Goal: Task Accomplishment & Management: Manage account settings

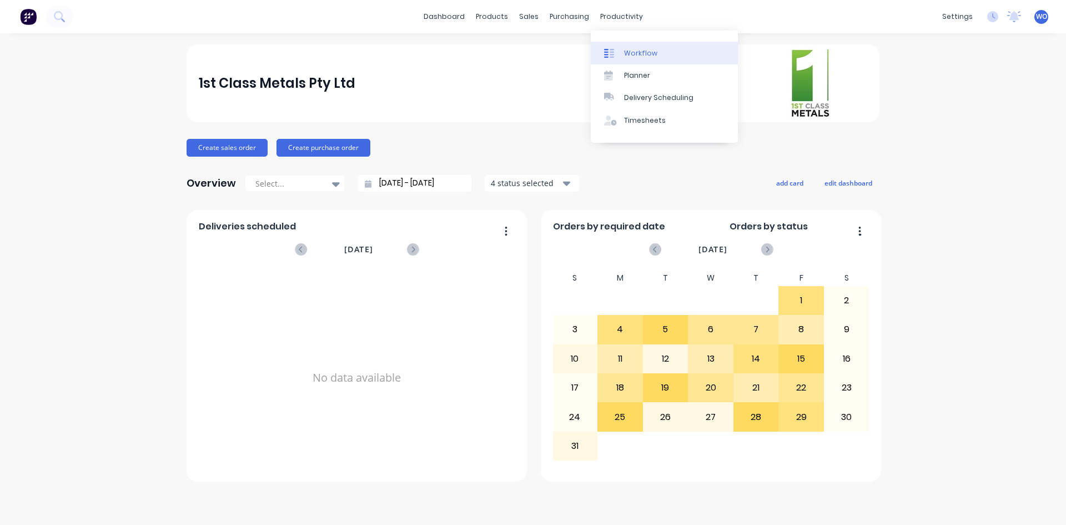
click at [659, 52] on link "Workflow" at bounding box center [664, 53] width 147 height 22
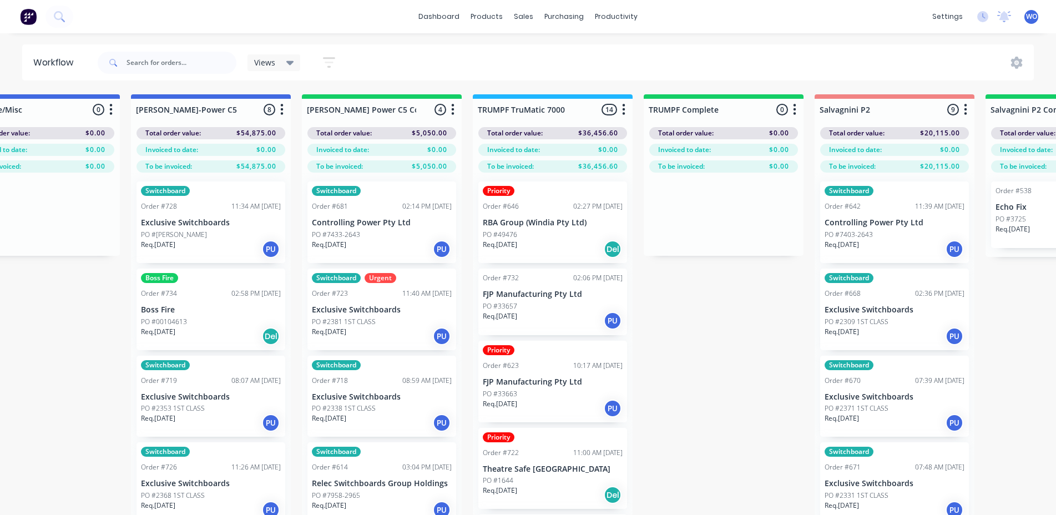
scroll to position [0, 927]
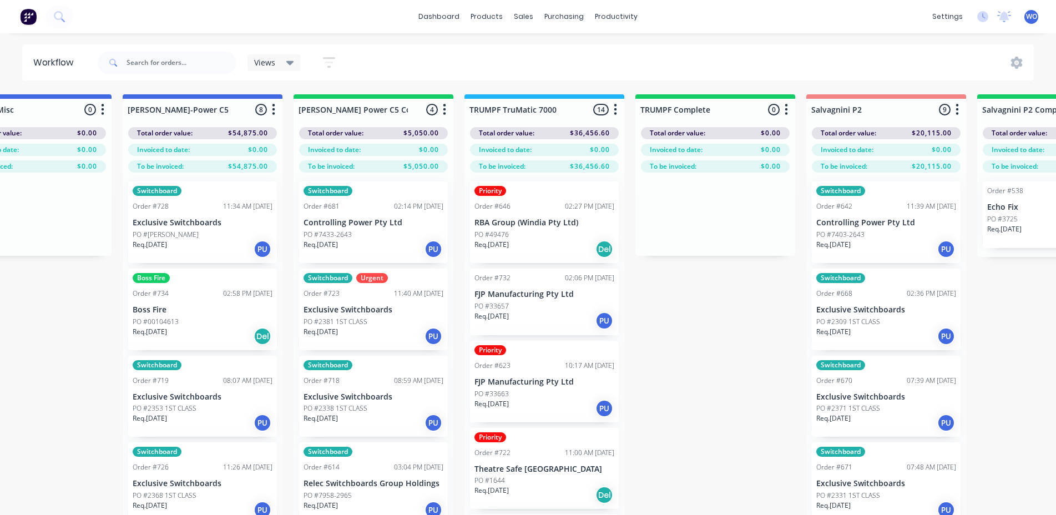
click at [360, 254] on div "Req. [DATE] PU" at bounding box center [374, 249] width 140 height 19
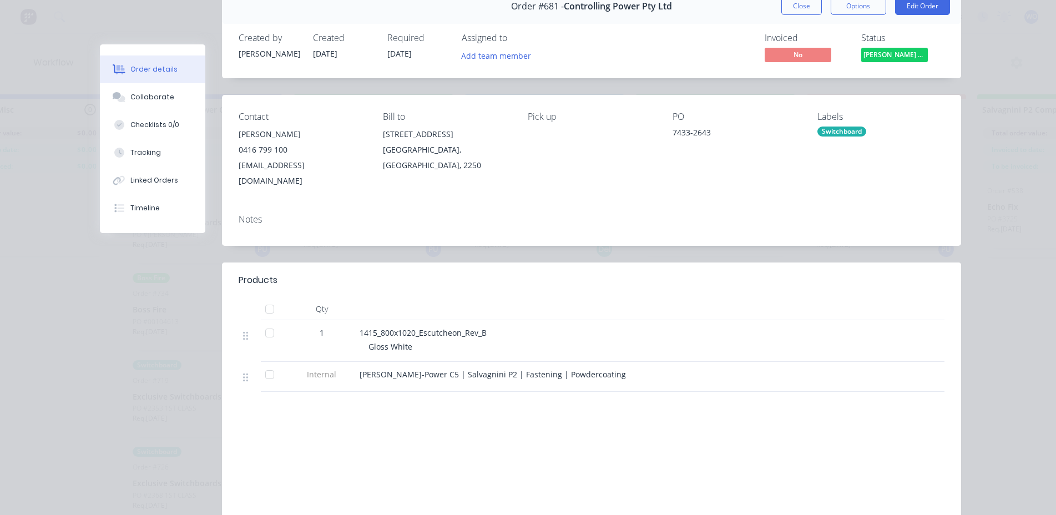
scroll to position [0, 0]
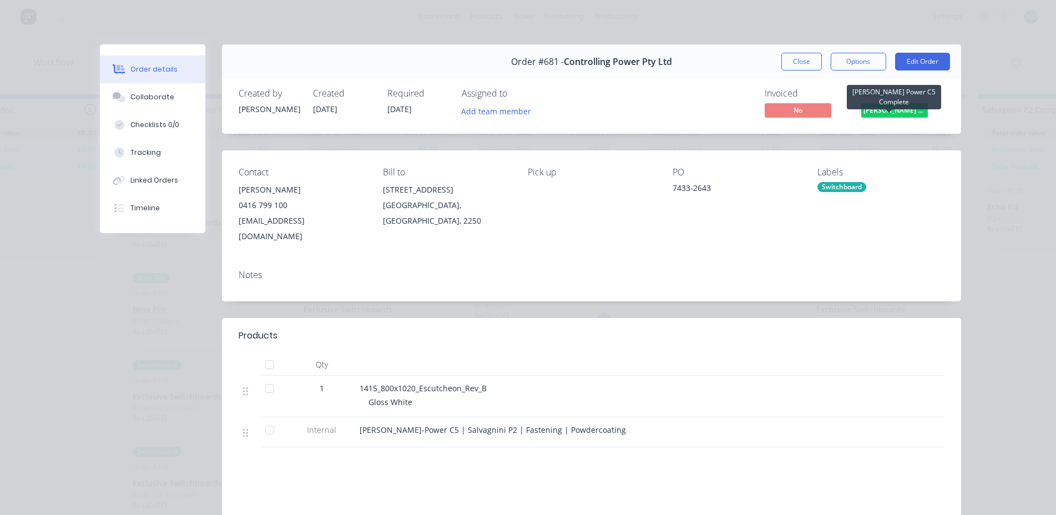
click at [906, 110] on span "[PERSON_NAME] Power C5 C..." at bounding box center [894, 110] width 67 height 14
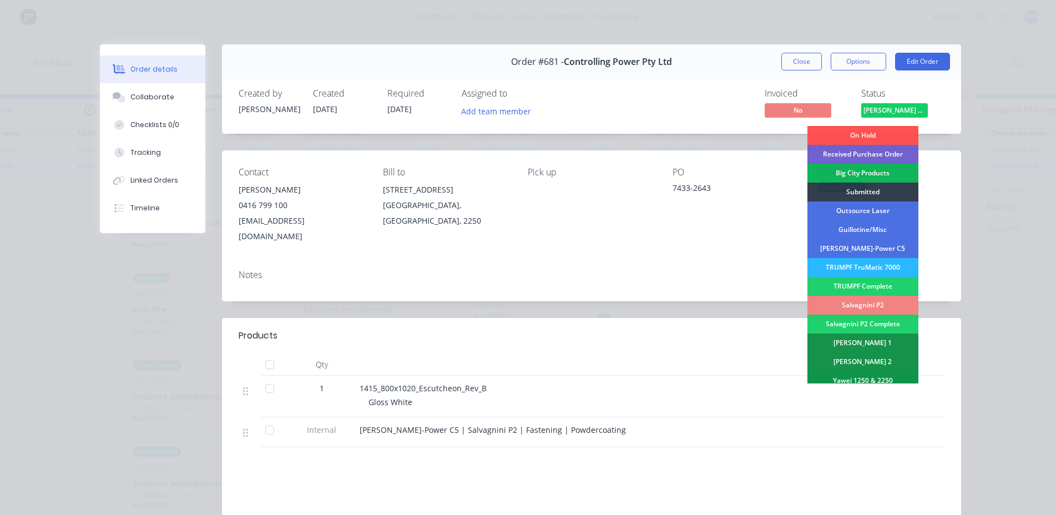
click at [878, 305] on div "Salvagnini P2" at bounding box center [863, 305] width 111 height 19
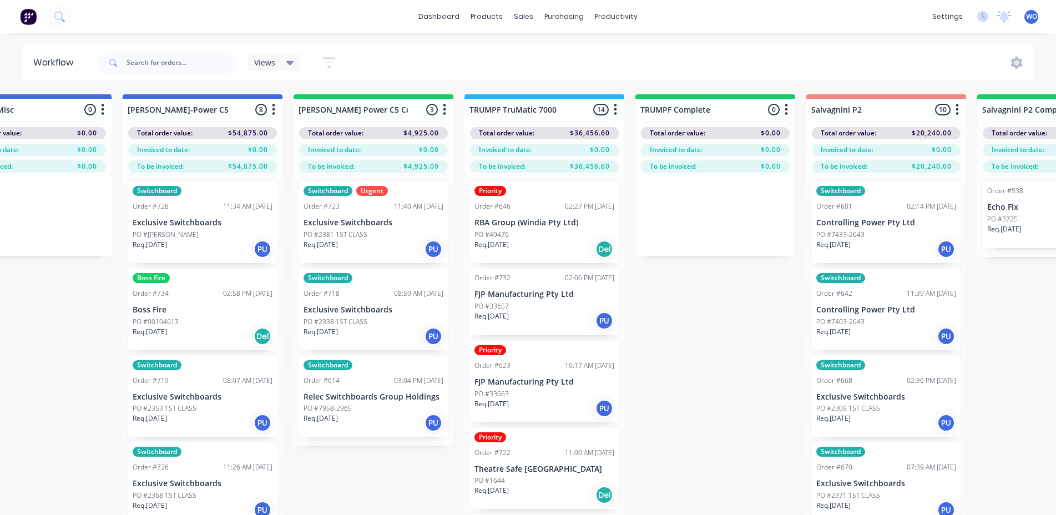
click at [384, 226] on p "Exclusive Switchboards" at bounding box center [374, 222] width 140 height 9
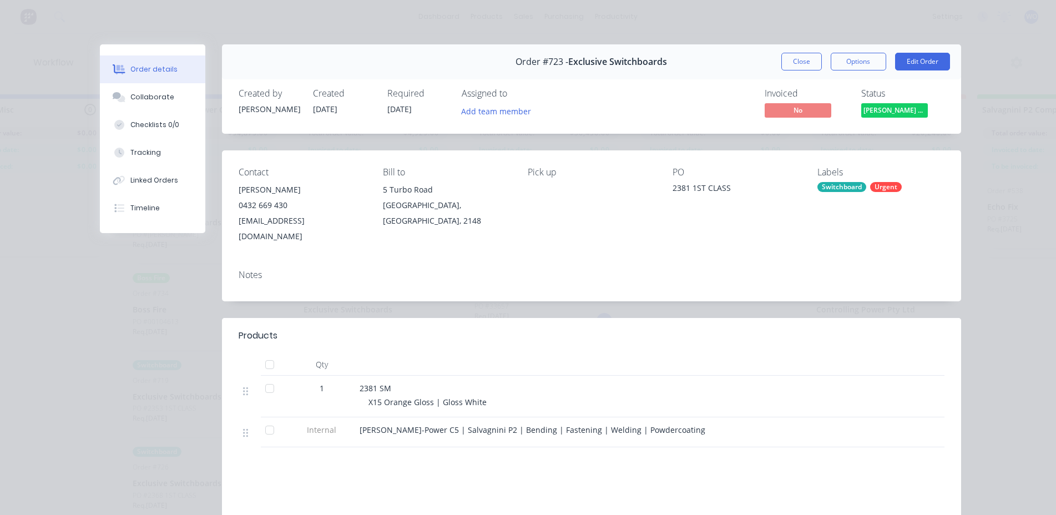
click at [897, 109] on span "[PERSON_NAME] Power C5 C..." at bounding box center [894, 110] width 67 height 14
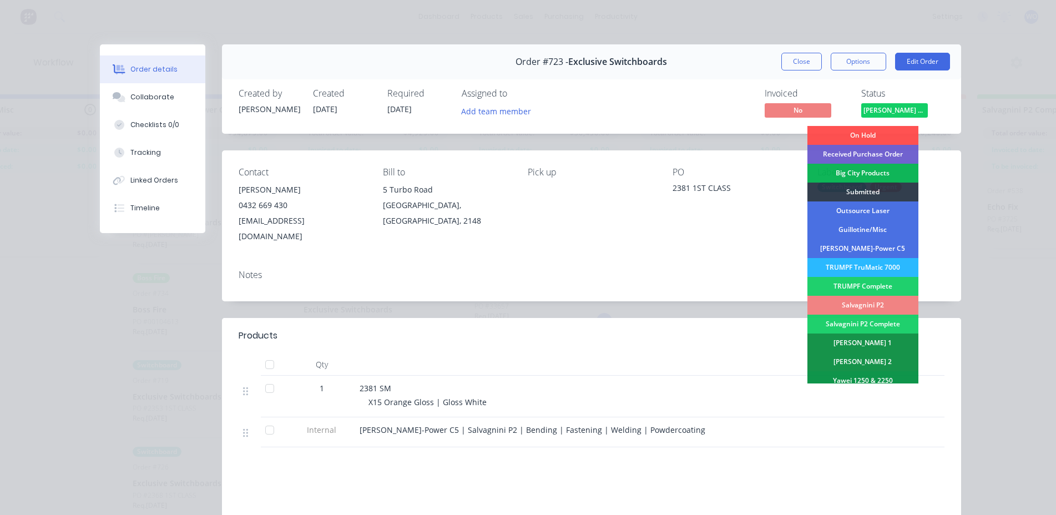
click at [871, 307] on div "Salvagnini P2" at bounding box center [863, 305] width 111 height 19
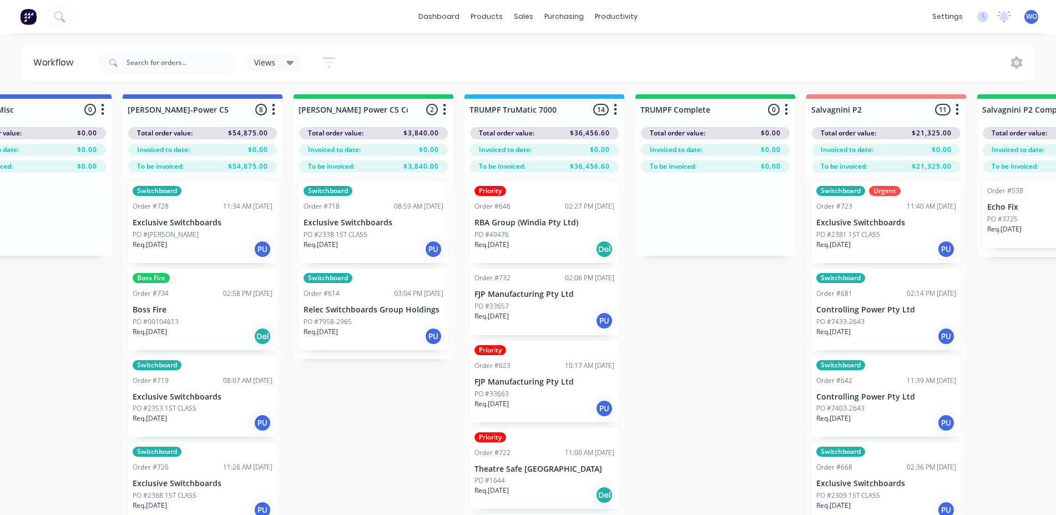
click at [385, 235] on div "PO #2338 1ST CLASS" at bounding box center [374, 235] width 140 height 10
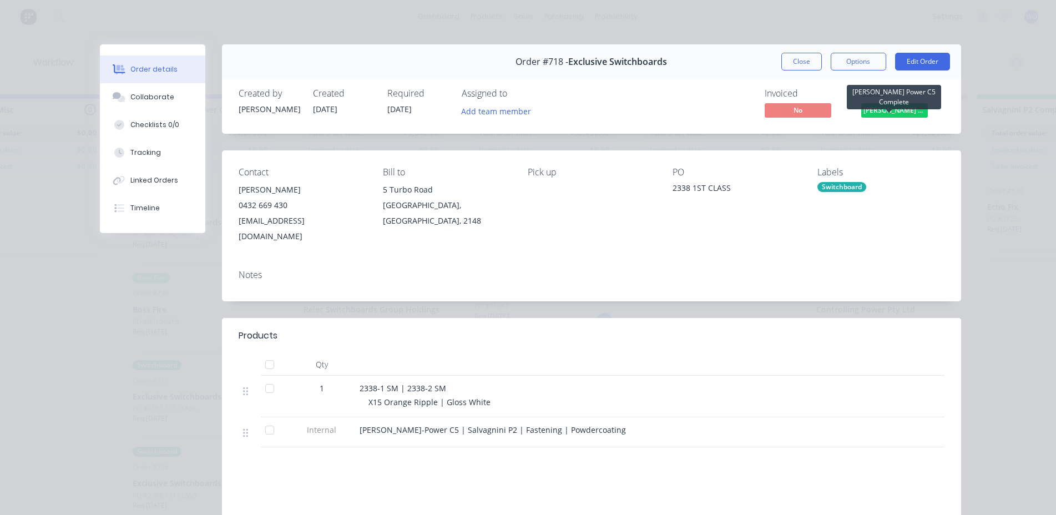
click at [900, 113] on span "[PERSON_NAME] Power C5 C..." at bounding box center [894, 110] width 67 height 14
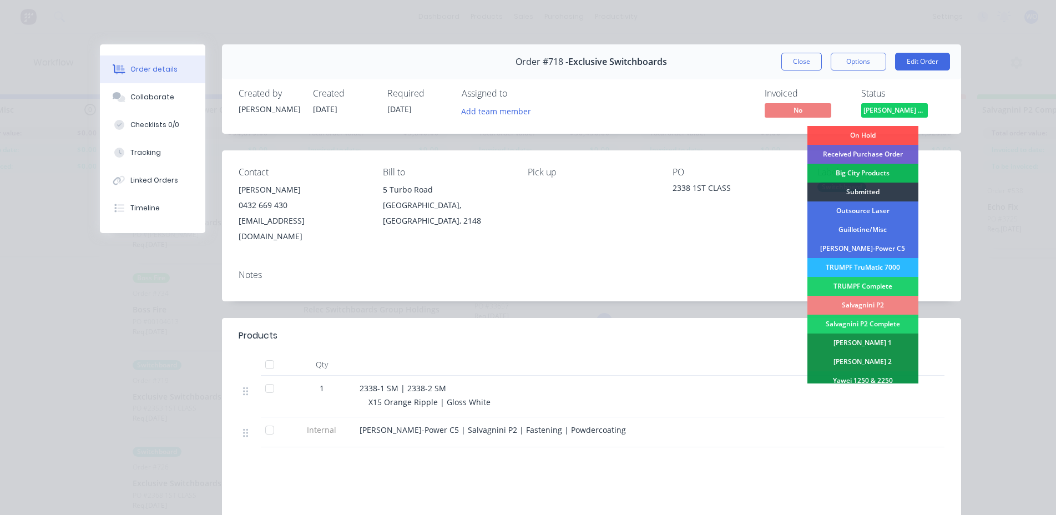
click at [876, 310] on div "Salvagnini P2" at bounding box center [863, 305] width 111 height 19
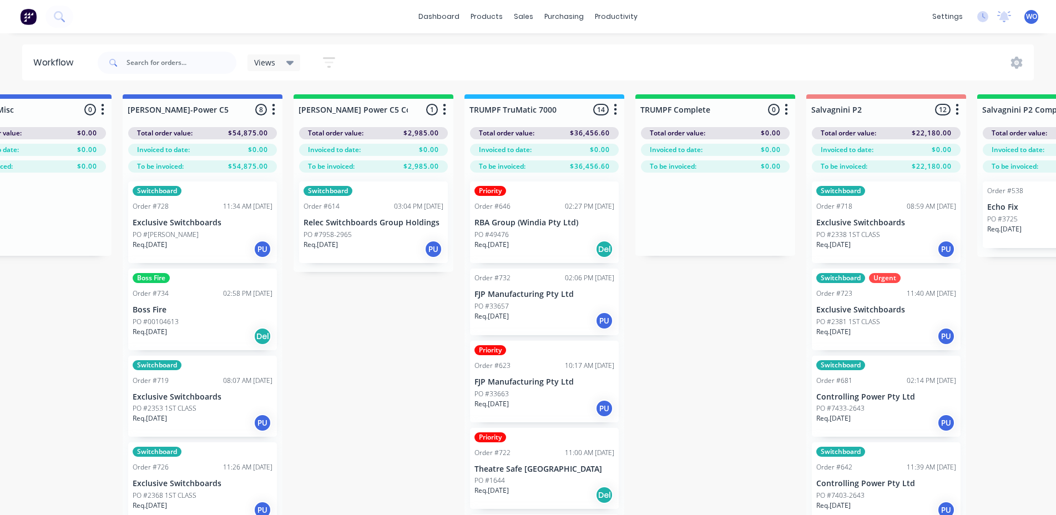
click at [363, 243] on div "Req. [DATE] PU" at bounding box center [374, 249] width 140 height 19
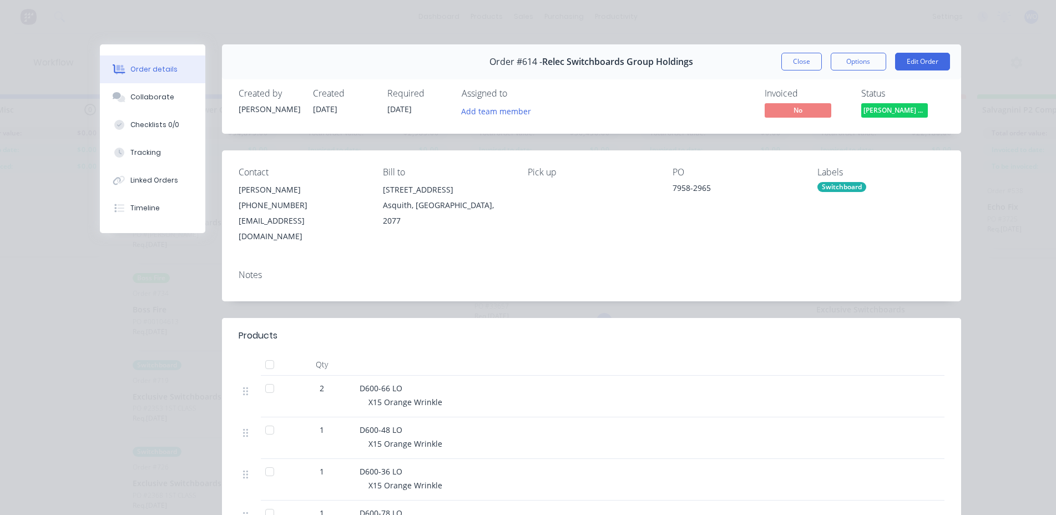
click at [890, 108] on span "[PERSON_NAME] Power C5 C..." at bounding box center [894, 110] width 67 height 14
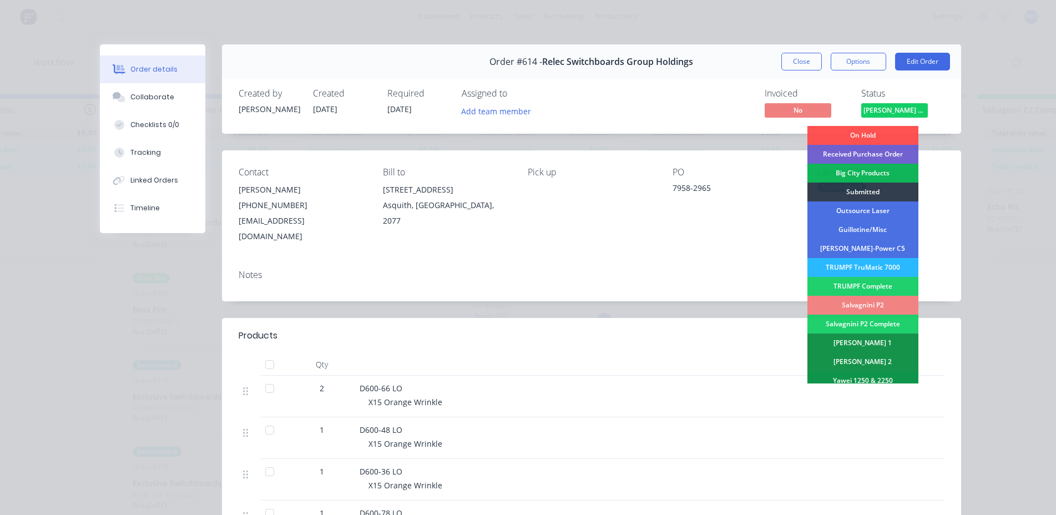
click at [893, 303] on div "Salvagnini P2" at bounding box center [863, 305] width 111 height 19
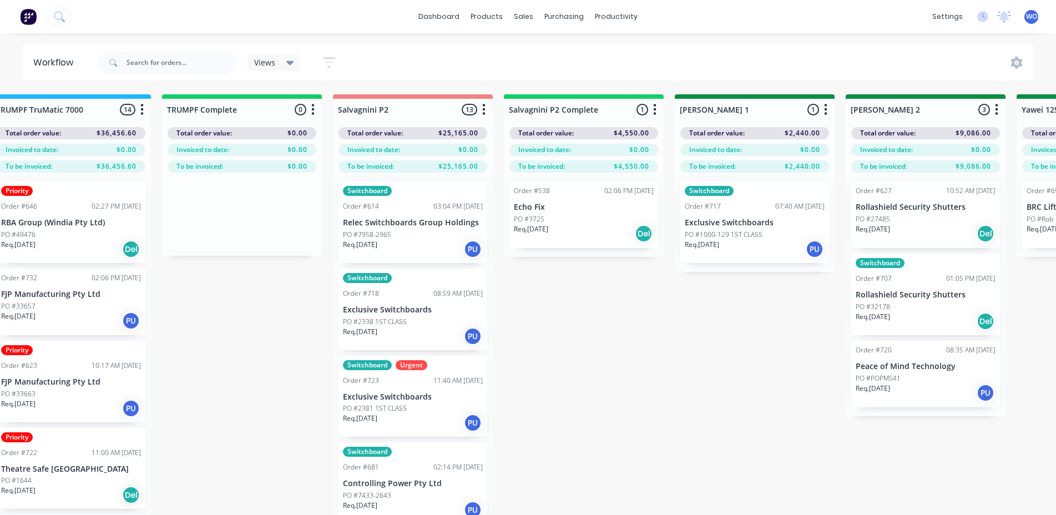
scroll to position [0, 1524]
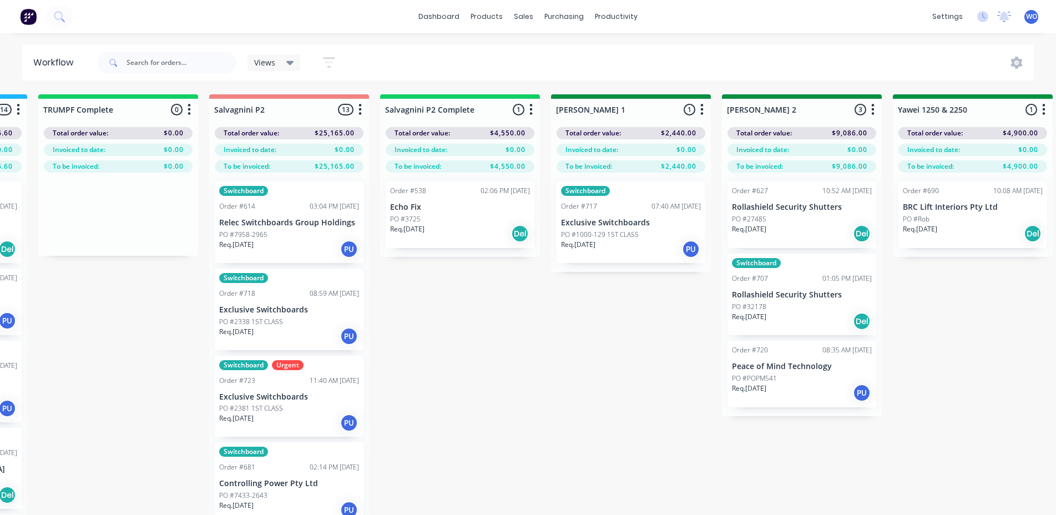
click at [456, 229] on div "Req. [DATE] Del" at bounding box center [460, 233] width 140 height 19
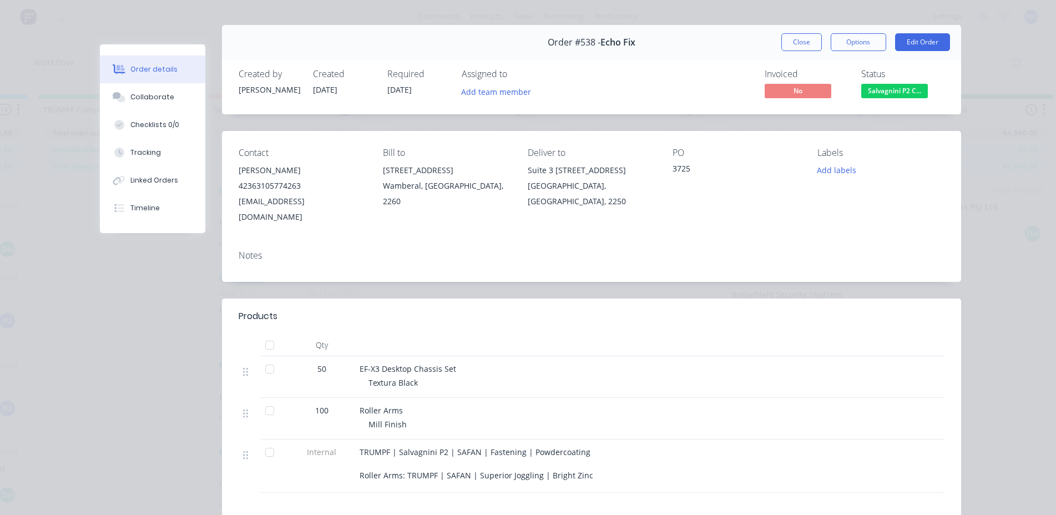
scroll to position [0, 0]
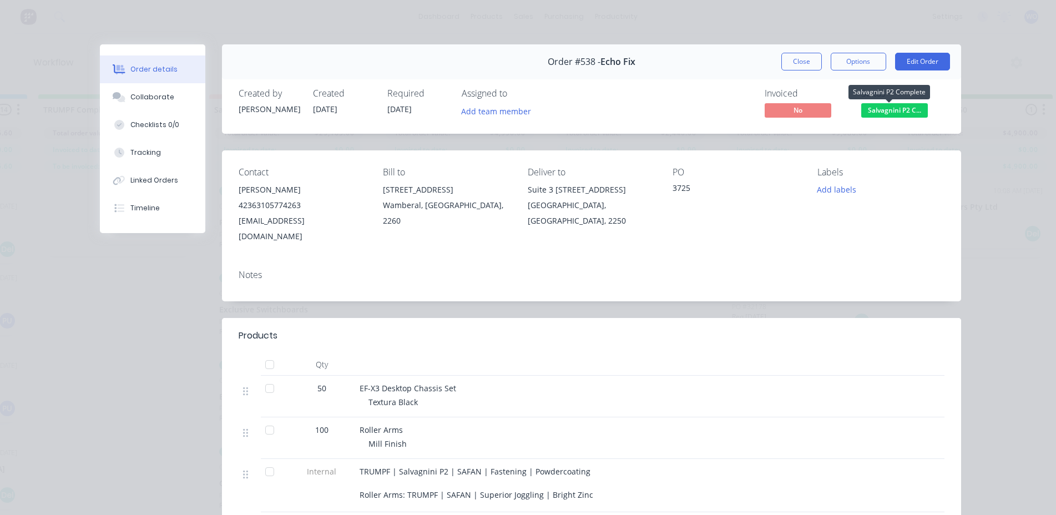
click at [908, 108] on span "Salvagnini P2 C..." at bounding box center [894, 110] width 67 height 14
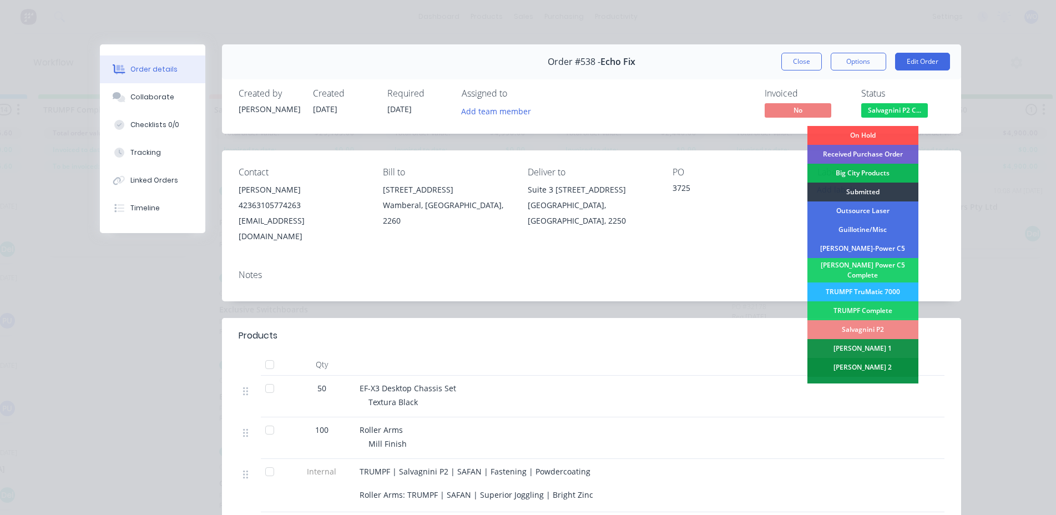
click at [881, 360] on div "[PERSON_NAME] 2" at bounding box center [863, 367] width 111 height 19
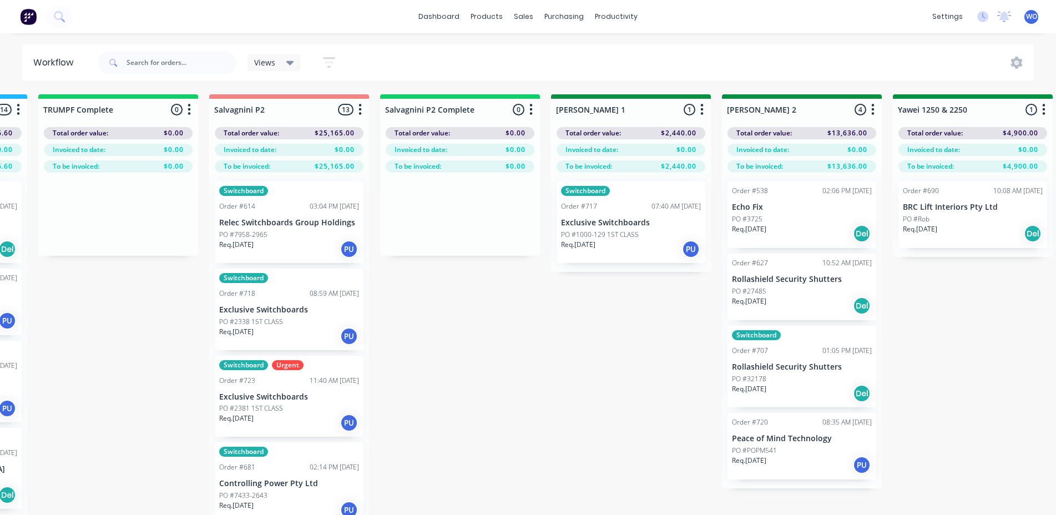
click at [640, 355] on div "On Hold 1 Status colour #FF4949 hex #FF4949 Save Cancel Notifications Email SMS…" at bounding box center [1002, 324] width 5071 height 460
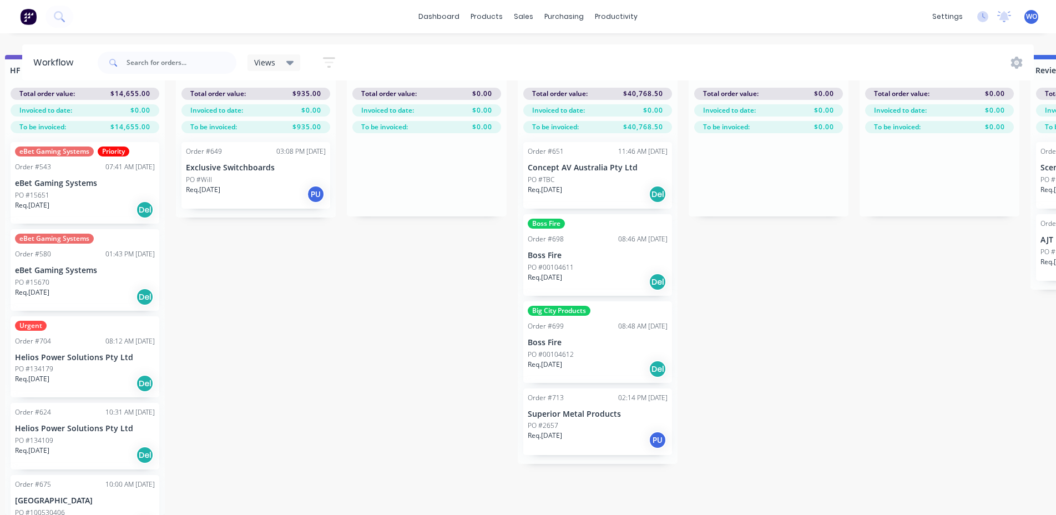
scroll to position [0, 3780]
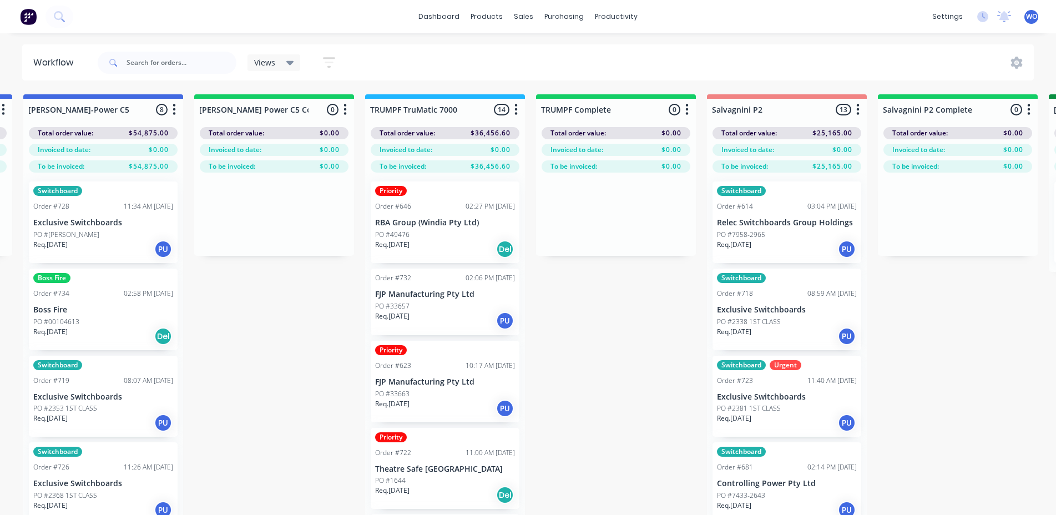
scroll to position [0, 1114]
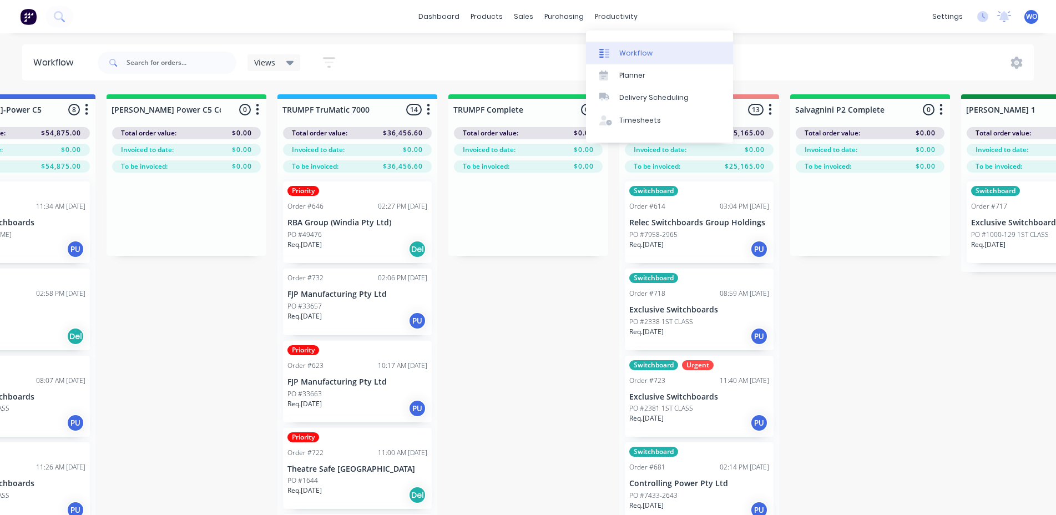
click at [656, 58] on link "Workflow" at bounding box center [659, 53] width 147 height 22
click at [632, 56] on div "Workflow" at bounding box center [635, 53] width 33 height 10
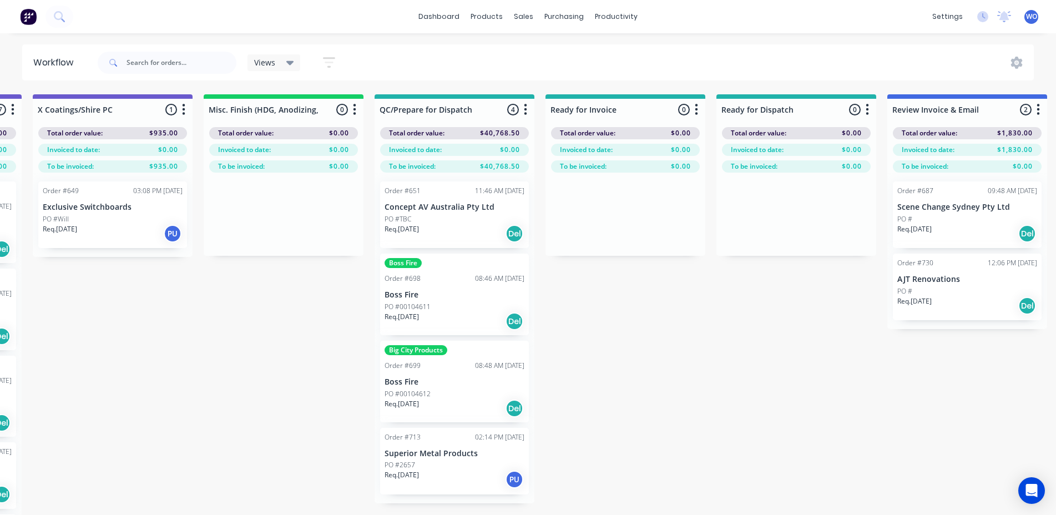
scroll to position [0, 3920]
